Goal: Transaction & Acquisition: Purchase product/service

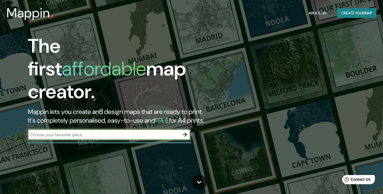
click at [359, 14] on button "Create your map" at bounding box center [357, 13] width 40 height 10
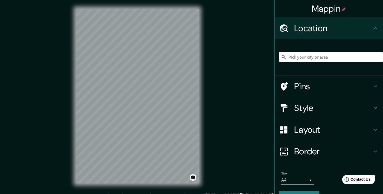
click at [367, 27] on h4 "Location" at bounding box center [333, 28] width 78 height 11
click at [373, 25] on icon at bounding box center [375, 28] width 6 height 6
click at [333, 55] on input "Pick your city or area" at bounding box center [331, 57] width 104 height 10
click at [330, 27] on h4 "Location" at bounding box center [333, 28] width 78 height 11
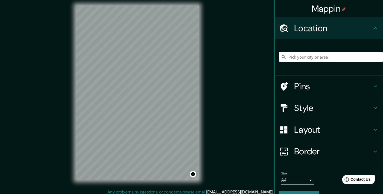
click at [201, 126] on div "© Mapbox © OpenStreetMap Improve this map" at bounding box center [137, 93] width 141 height 192
click at [200, 138] on div "© Mapbox © OpenStreetMap Improve this map" at bounding box center [137, 93] width 141 height 192
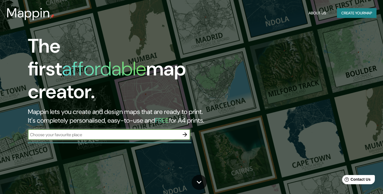
click at [119, 131] on input "text" at bounding box center [104, 134] width 152 height 6
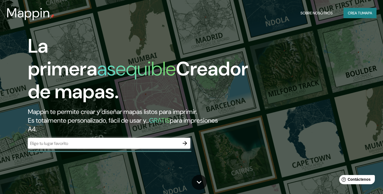
click at [194, 90] on h1 "La primera asequible Creador de mapas." at bounding box center [138, 71] width 220 height 73
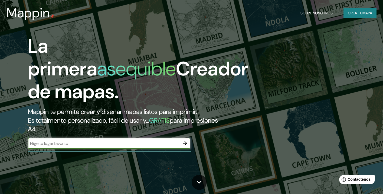
click at [115, 145] on input "text" at bounding box center [104, 143] width 152 height 6
type input "vucaramga"
click at [183, 143] on icon "button" at bounding box center [185, 143] width 4 height 4
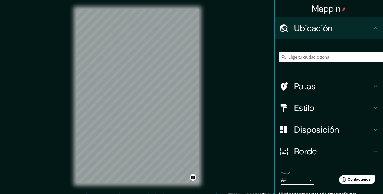
click at [318, 54] on input "Elige tu ciudad o zona" at bounding box center [331, 57] width 104 height 10
click at [367, 24] on h4 "Ubicación" at bounding box center [333, 28] width 78 height 11
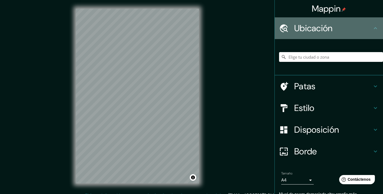
click at [381, 28] on div "Ubicación" at bounding box center [329, 28] width 108 height 22
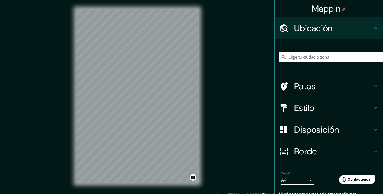
click at [376, 28] on icon at bounding box center [375, 28] width 3 height 2
click at [354, 61] on input "Elige tu ciudad o zona" at bounding box center [331, 57] width 104 height 10
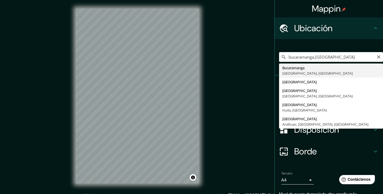
type input "Bucaramanga, [GEOGRAPHIC_DATA], [GEOGRAPHIC_DATA]"
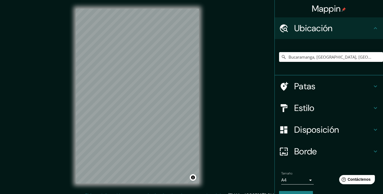
click at [374, 85] on icon at bounding box center [375, 86] width 6 height 6
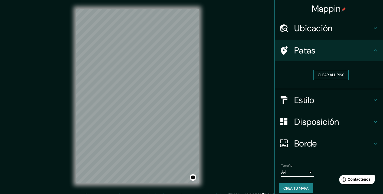
click at [331, 76] on button "Clear all pins" at bounding box center [331, 75] width 35 height 10
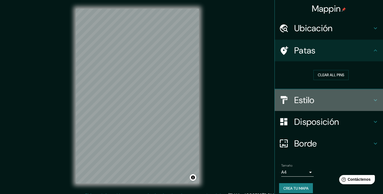
click at [308, 97] on font "Estilo" at bounding box center [304, 99] width 20 height 11
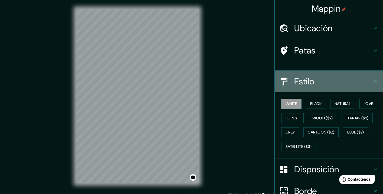
click at [310, 92] on div "Estilo" at bounding box center [329, 81] width 108 height 22
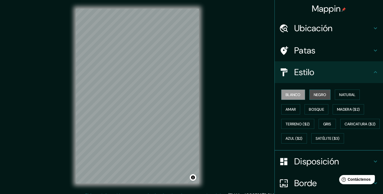
click at [322, 96] on font "Negro" at bounding box center [320, 94] width 13 height 5
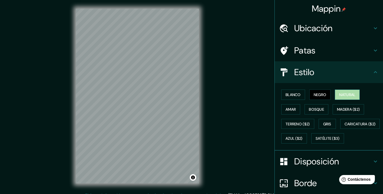
click at [350, 97] on font "Natural" at bounding box center [347, 94] width 16 height 7
click at [292, 113] on button "Amar" at bounding box center [290, 109] width 19 height 10
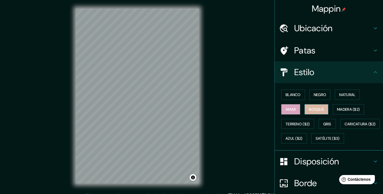
click at [323, 109] on font "Bosque" at bounding box center [316, 109] width 15 height 5
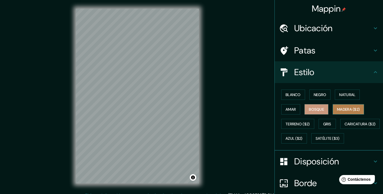
click at [354, 112] on font "Madera ($2)" at bounding box center [348, 109] width 23 height 7
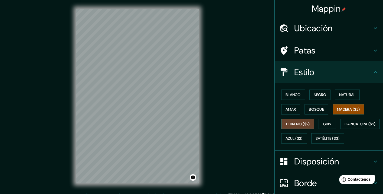
click at [310, 125] on font "Terreno ($2)" at bounding box center [298, 123] width 24 height 5
click at [323, 125] on button "Gris" at bounding box center [327, 124] width 17 height 10
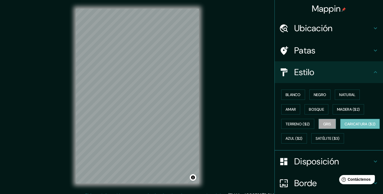
click at [345, 126] on font "Caricatura ($2)" at bounding box center [360, 123] width 31 height 5
click at [303, 141] on font "Azul ($2)" at bounding box center [294, 138] width 17 height 7
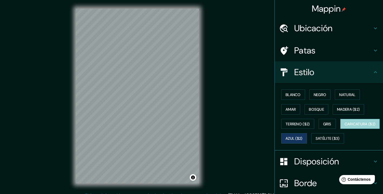
click at [345, 126] on font "Caricatura ($2)" at bounding box center [360, 123] width 31 height 5
click at [303, 135] on font "Azul ($2)" at bounding box center [294, 138] width 17 height 7
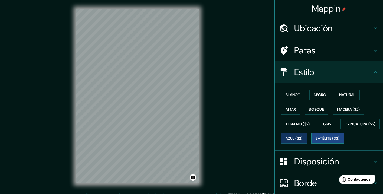
click at [316, 141] on font "Satélite ($3)" at bounding box center [328, 138] width 24 height 5
click at [303, 138] on font "Azul ($2)" at bounding box center [294, 138] width 17 height 5
click at [316, 141] on font "Satélite ($3)" at bounding box center [328, 138] width 24 height 5
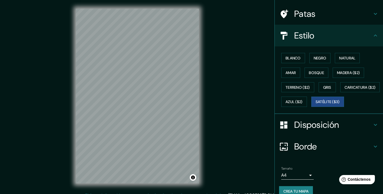
scroll to position [38, 0]
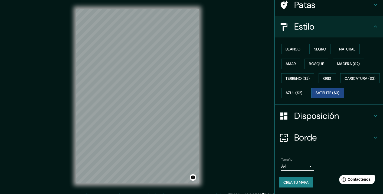
click at [329, 126] on div "Disposición" at bounding box center [329, 116] width 108 height 22
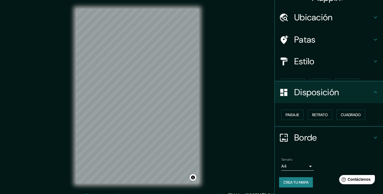
scroll to position [2, 0]
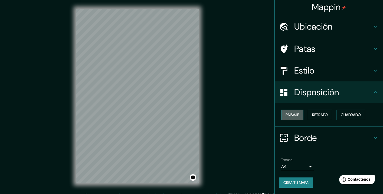
click at [288, 114] on font "Paisaje" at bounding box center [293, 114] width 14 height 5
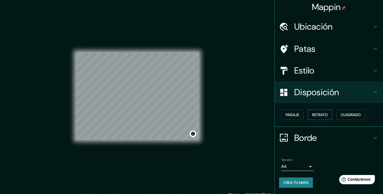
click at [320, 112] on font "Retrato" at bounding box center [320, 114] width 16 height 5
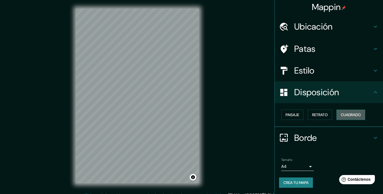
click at [350, 115] on font "Cuadrado" at bounding box center [351, 114] width 20 height 5
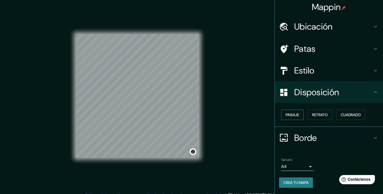
click at [301, 118] on button "Paisaje" at bounding box center [292, 114] width 22 height 10
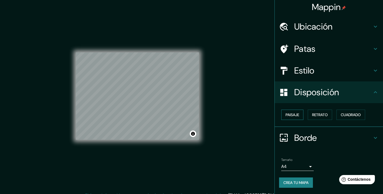
scroll to position [7, 0]
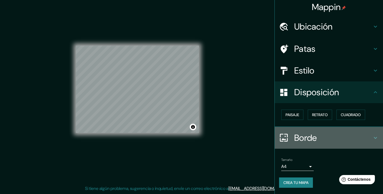
click at [333, 135] on h4 "Borde" at bounding box center [333, 137] width 78 height 11
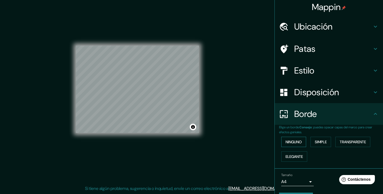
click at [291, 137] on button "Ninguno" at bounding box center [293, 141] width 25 height 10
click at [327, 141] on font "Simple" at bounding box center [321, 141] width 12 height 5
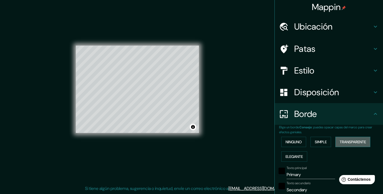
click at [352, 142] on font "Transparente" at bounding box center [353, 141] width 26 height 5
click at [294, 154] on font "Elegante" at bounding box center [294, 156] width 17 height 5
click at [292, 145] on button "Ninguno" at bounding box center [293, 141] width 25 height 10
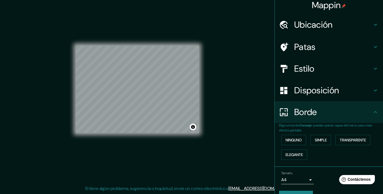
scroll to position [17, 0]
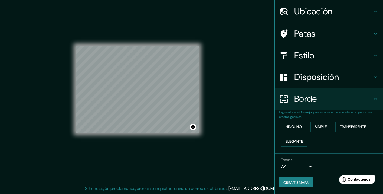
click at [304, 162] on body "Mappin Ubicación Bucaramanga, [GEOGRAPHIC_DATA], [GEOGRAPHIC_DATA] Patas Estilo…" at bounding box center [191, 90] width 383 height 194
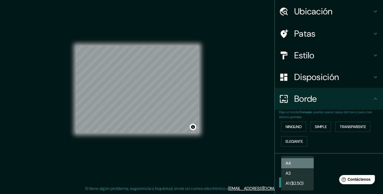
click at [300, 161] on li "A4" at bounding box center [297, 163] width 32 height 10
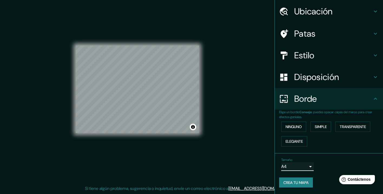
scroll to position [0, 0]
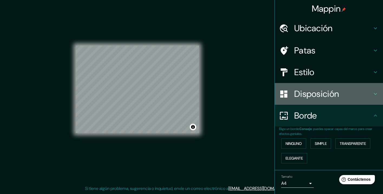
click at [305, 91] on font "Disposición" at bounding box center [316, 93] width 45 height 11
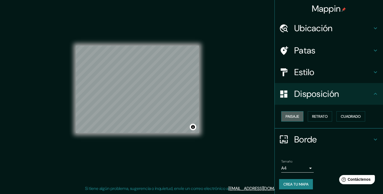
click at [290, 116] on font "Paisaje" at bounding box center [293, 116] width 14 height 5
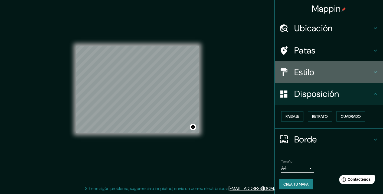
click at [308, 72] on font "Estilo" at bounding box center [304, 71] width 20 height 11
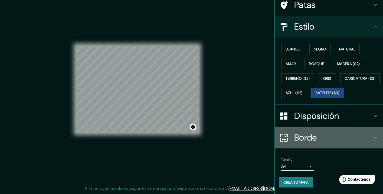
click at [299, 136] on font "Borde" at bounding box center [305, 137] width 23 height 11
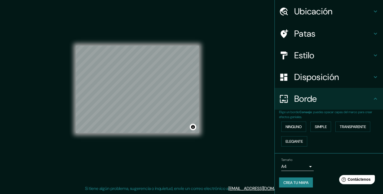
scroll to position [17, 0]
click at [292, 129] on font "Ninguno" at bounding box center [294, 126] width 16 height 7
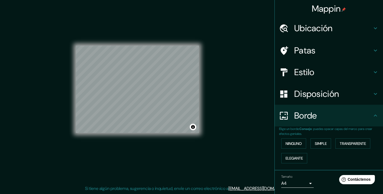
click at [309, 49] on font "Patas" at bounding box center [304, 50] width 21 height 11
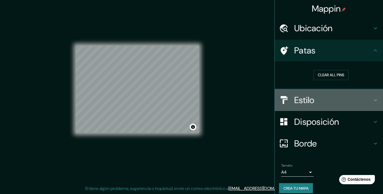
click at [314, 101] on font "Estilo" at bounding box center [304, 99] width 20 height 11
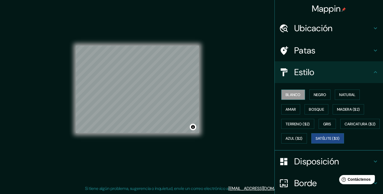
click at [293, 94] on font "Blanco" at bounding box center [293, 94] width 15 height 5
click at [312, 96] on button "Negro" at bounding box center [319, 94] width 21 height 10
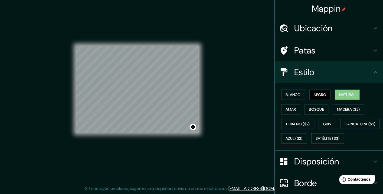
click at [357, 99] on button "Natural" at bounding box center [347, 94] width 25 height 10
click at [352, 112] on font "Madera ($2)" at bounding box center [348, 109] width 23 height 7
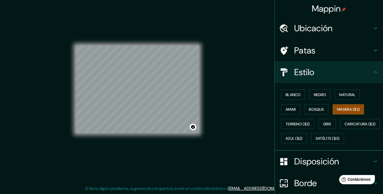
click at [291, 117] on div "Blanco Negro Natural [PERSON_NAME] ($2) Terreno ($2) Gris Caricatura ($2) Azul …" at bounding box center [331, 116] width 104 height 58
click at [299, 115] on div "Blanco Negro Natural [PERSON_NAME] ($2) Terreno ($2) Gris Caricatura ($2) Azul …" at bounding box center [331, 116] width 104 height 58
click at [294, 107] on font "Amar" at bounding box center [291, 109] width 10 height 5
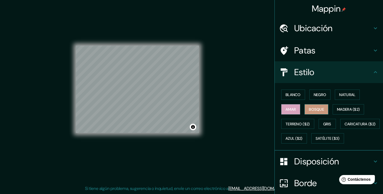
click at [315, 108] on font "Bosque" at bounding box center [316, 109] width 15 height 5
click at [297, 125] on font "Terreno ($2)" at bounding box center [298, 123] width 24 height 5
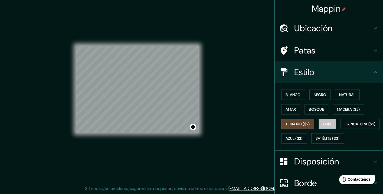
click at [326, 125] on font "Gris" at bounding box center [327, 123] width 8 height 5
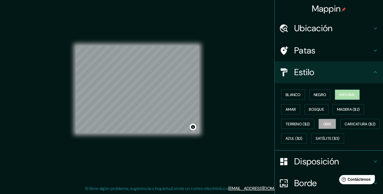
click at [351, 94] on font "Natural" at bounding box center [347, 94] width 16 height 5
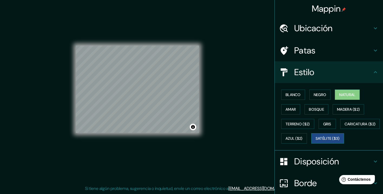
click at [316, 141] on font "Satélite ($3)" at bounding box center [328, 138] width 24 height 5
click at [323, 112] on font "Bosque" at bounding box center [316, 109] width 15 height 7
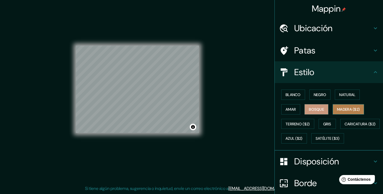
click at [357, 109] on font "Madera ($2)" at bounding box center [348, 109] width 23 height 5
